Goal: Book appointment/travel/reservation

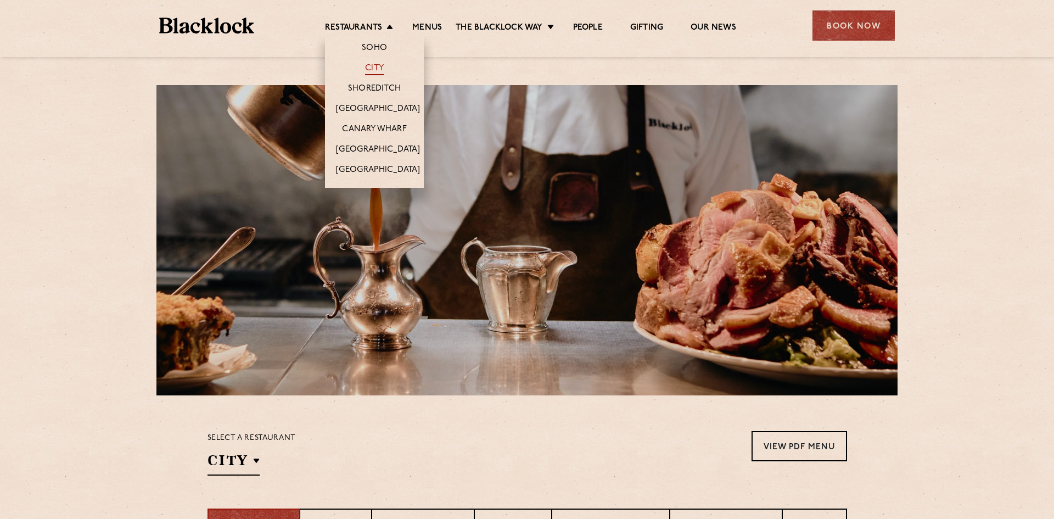
click at [374, 64] on link "City" at bounding box center [374, 69] width 19 height 12
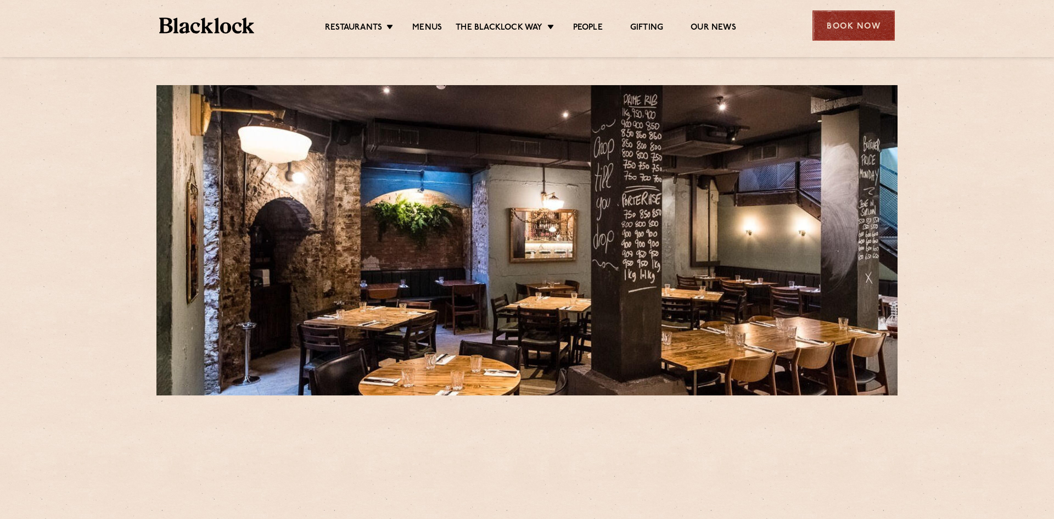
click at [876, 32] on div "Book Now" at bounding box center [854, 25] width 82 height 30
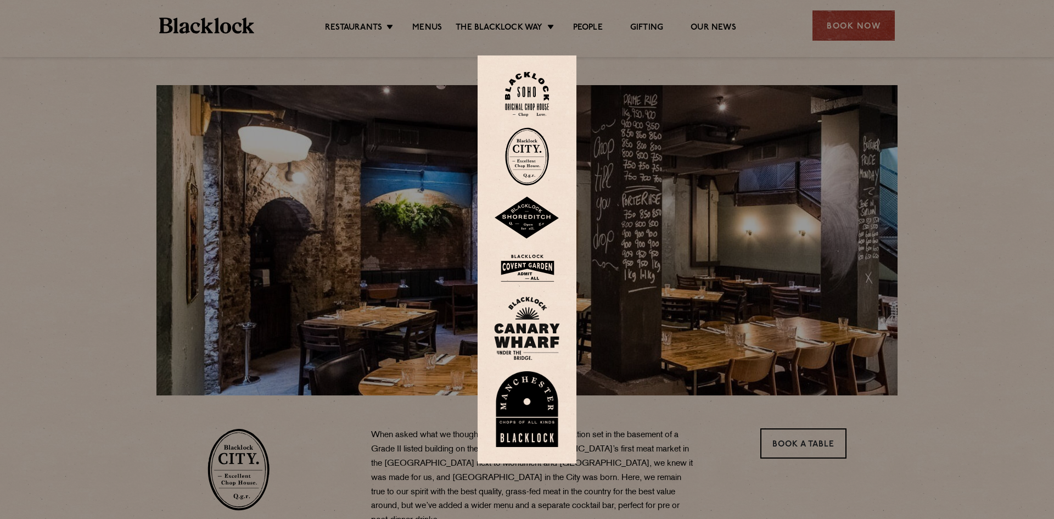
click at [528, 155] on img at bounding box center [527, 156] width 44 height 58
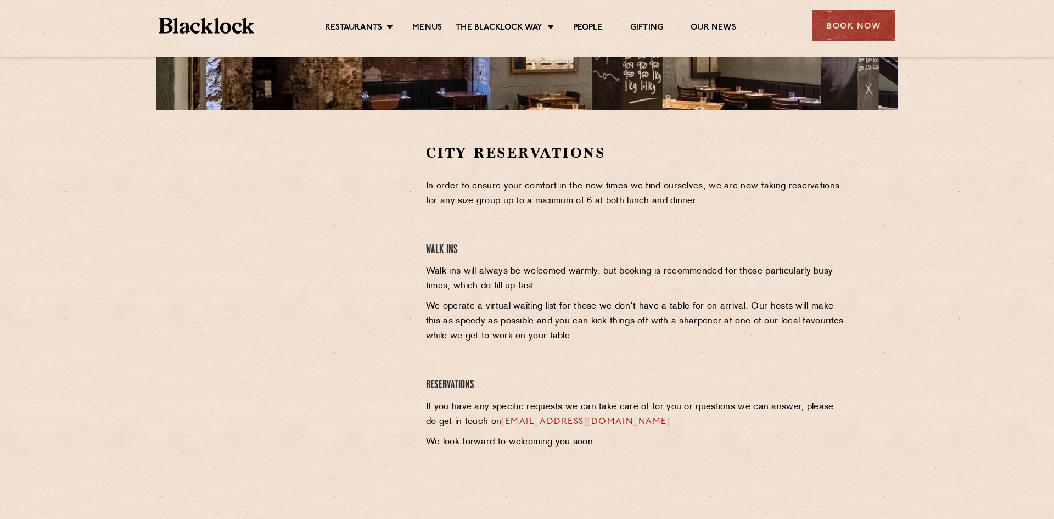
scroll to position [293, 0]
